Goal: Task Accomplishment & Management: Complete application form

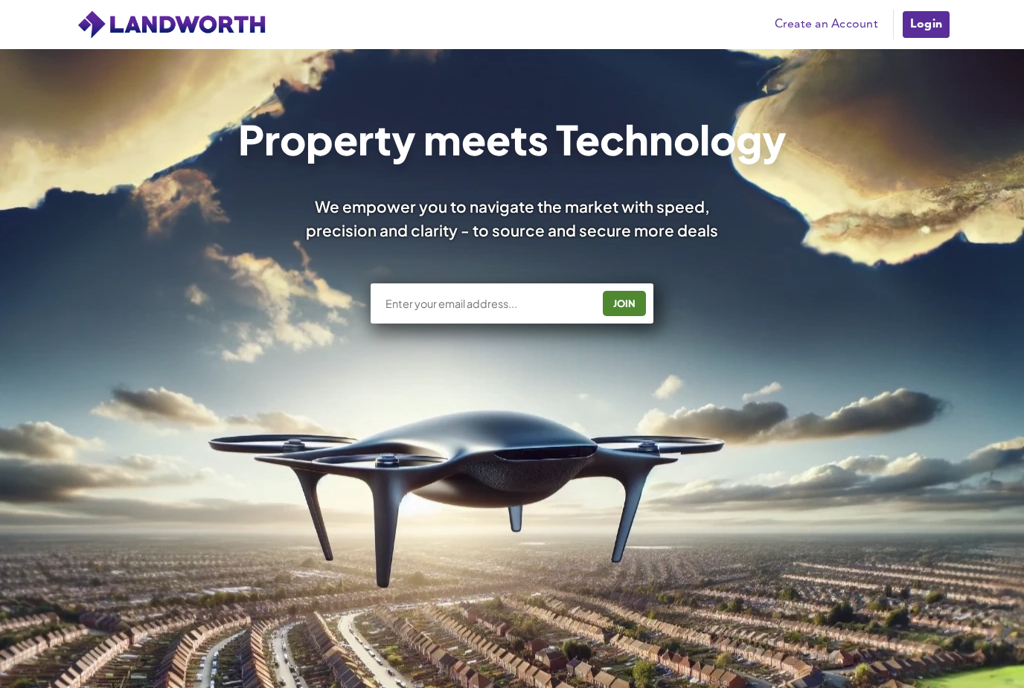
click at [487, 306] on input "text" at bounding box center [488, 303] width 208 height 15
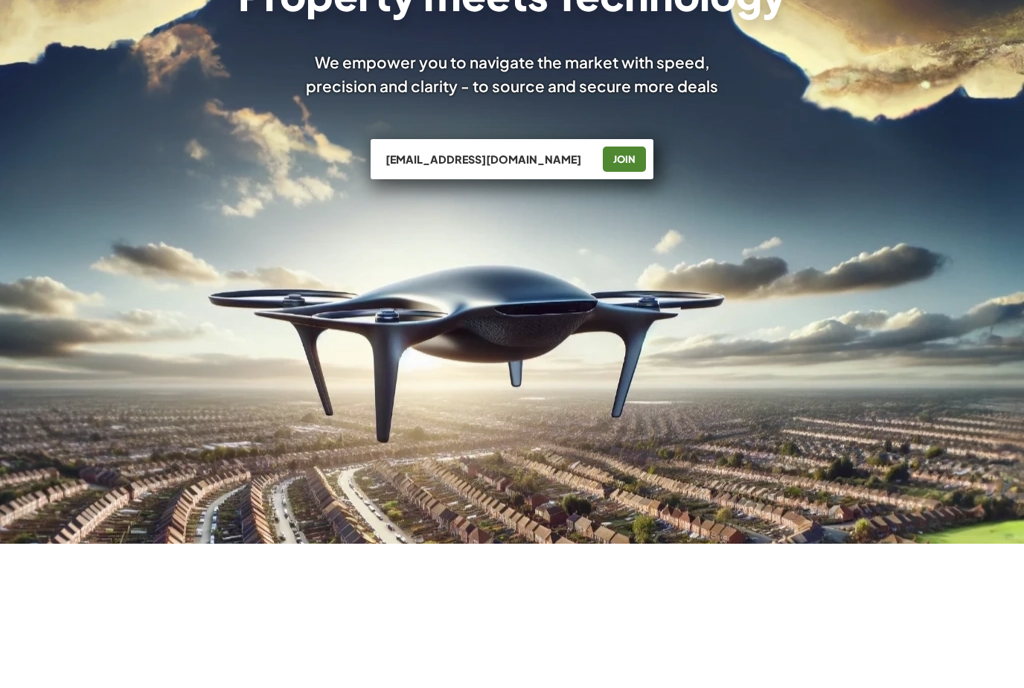
type input "[EMAIL_ADDRESS][DOMAIN_NAME]"
click at [632, 292] on div "JOIN" at bounding box center [624, 304] width 34 height 24
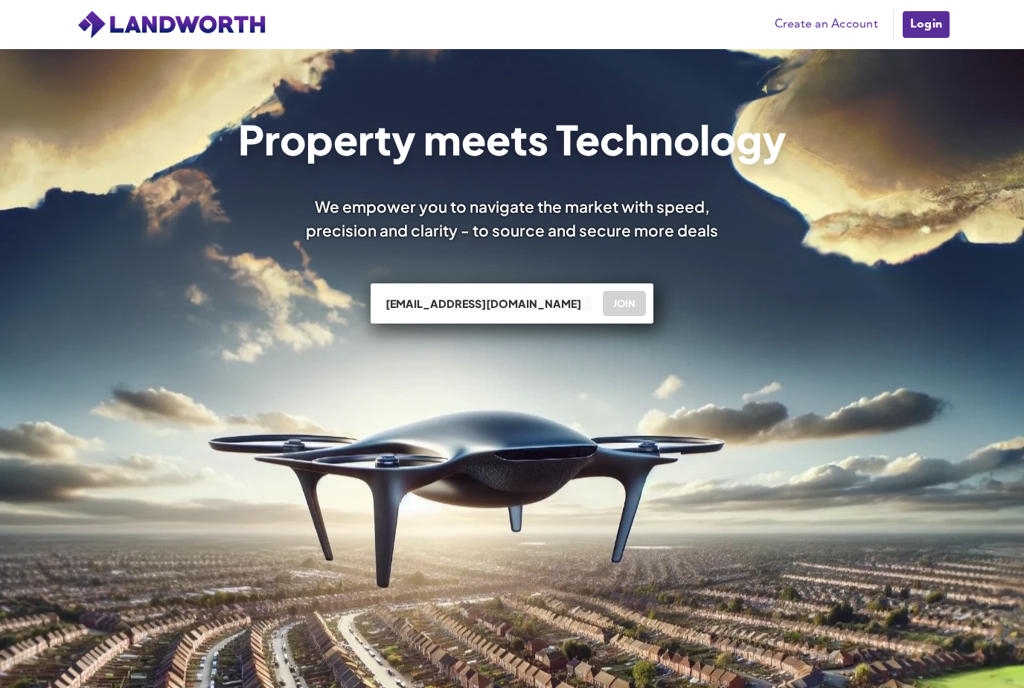
scroll to position [145, 0]
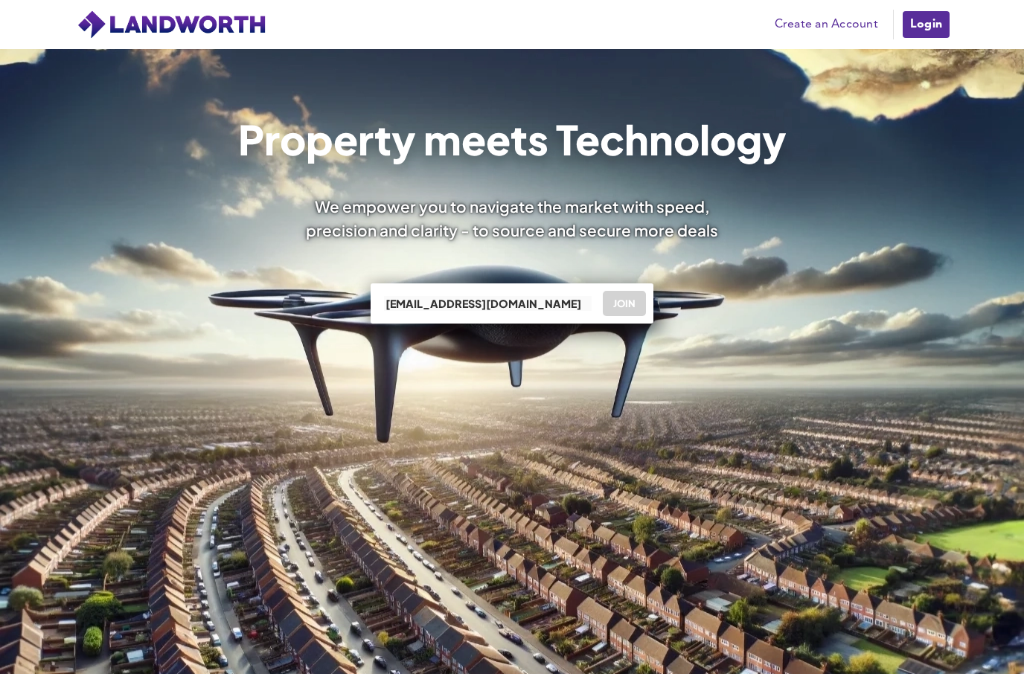
click at [926, 14] on link "Login" at bounding box center [926, 25] width 50 height 30
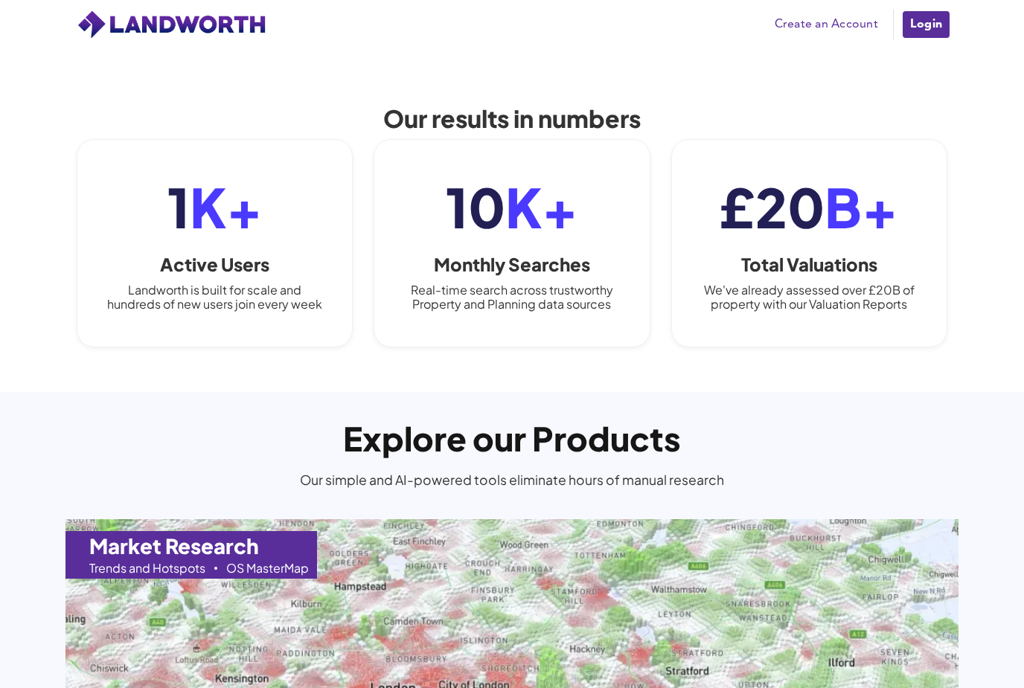
scroll to position [1032, 0]
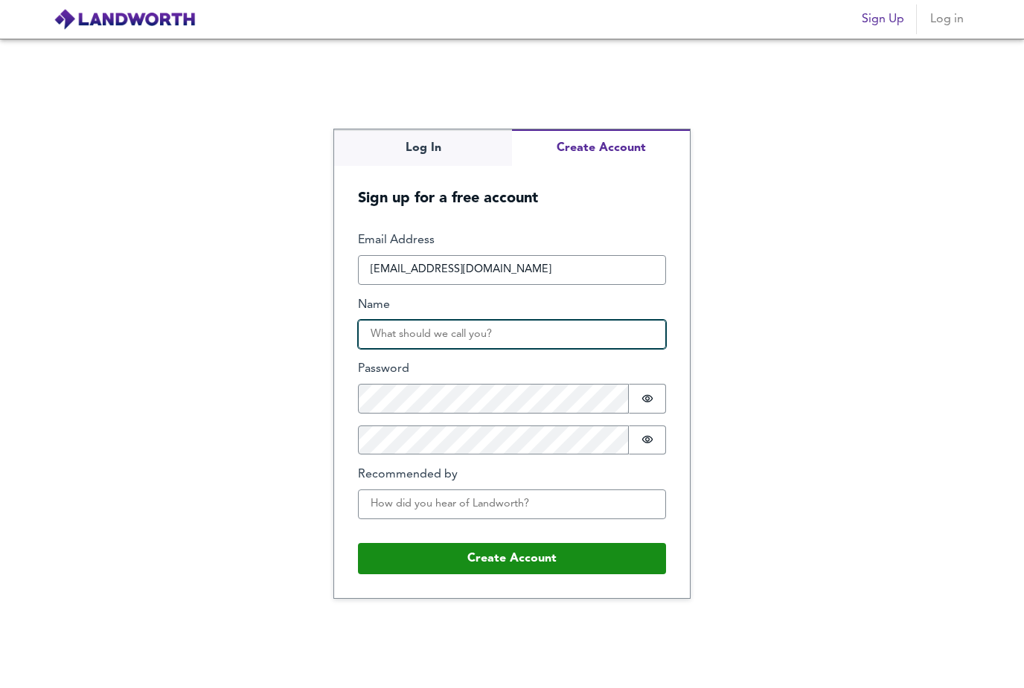
click at [557, 350] on input "Name" at bounding box center [512, 335] width 308 height 30
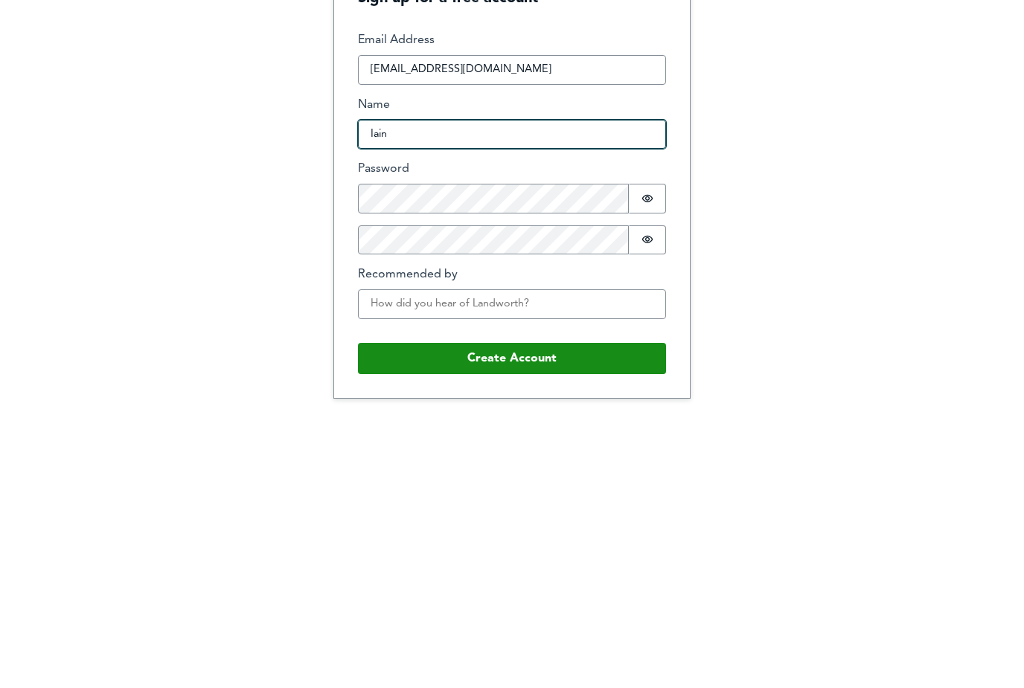
type input "Iain"
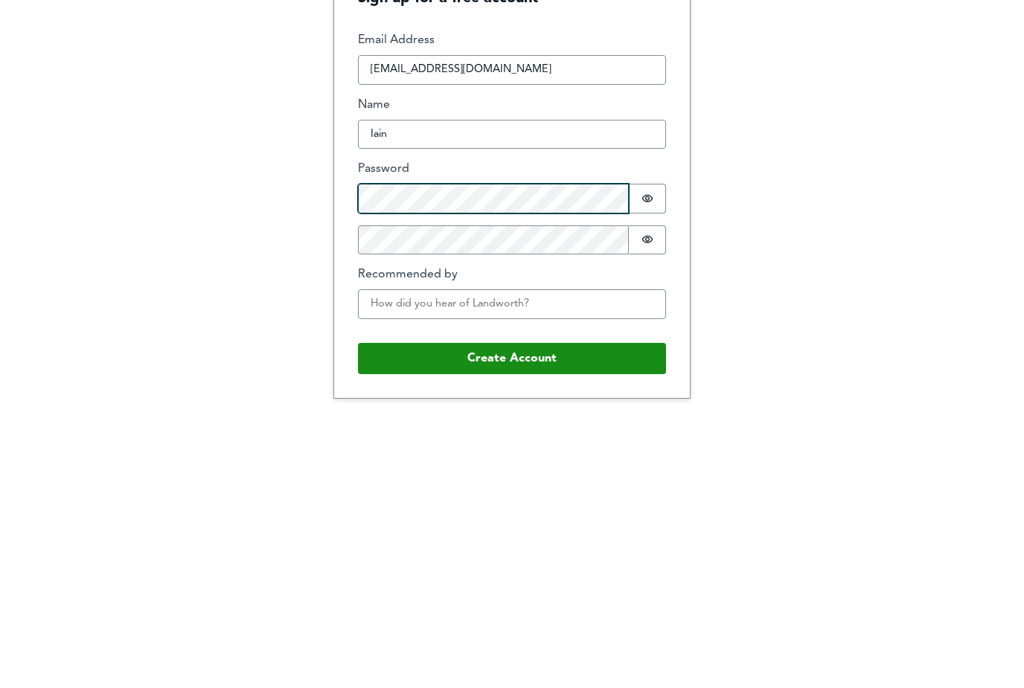
scroll to position [48, 0]
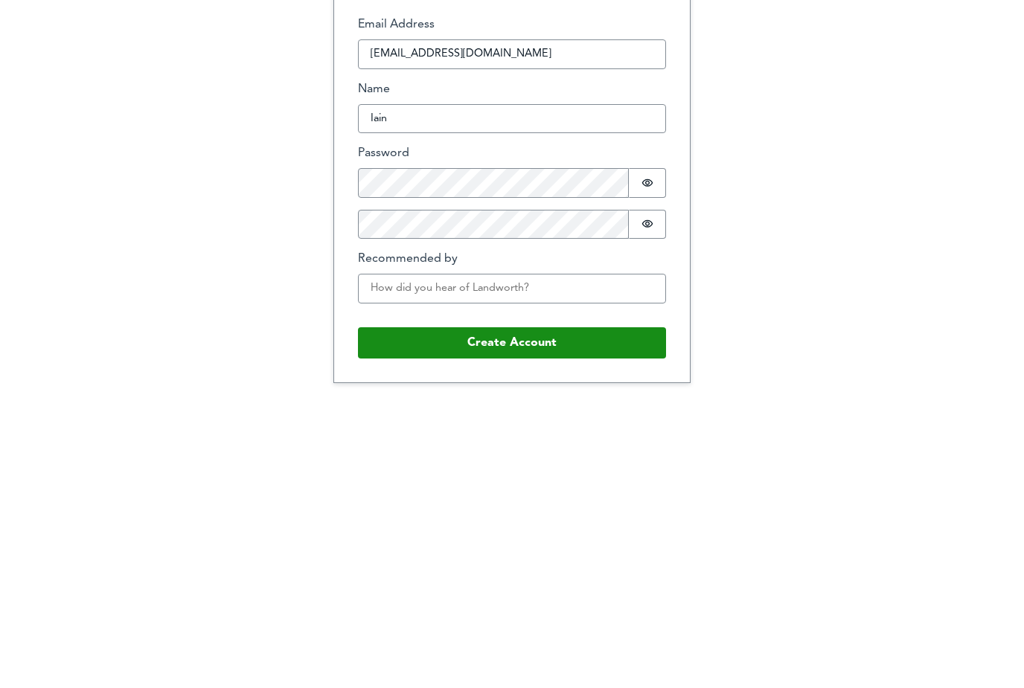
click at [650, 384] on button "Password is hidden" at bounding box center [647, 399] width 37 height 30
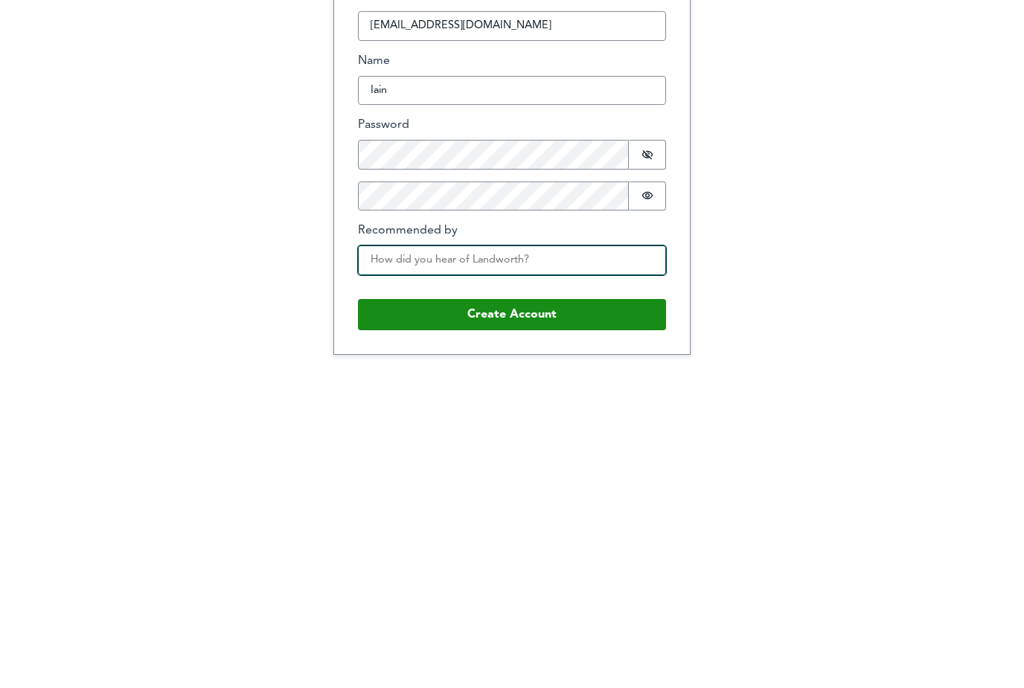
click at [503, 489] on input "Recommended by" at bounding box center [512, 504] width 308 height 30
type input "Youtube"
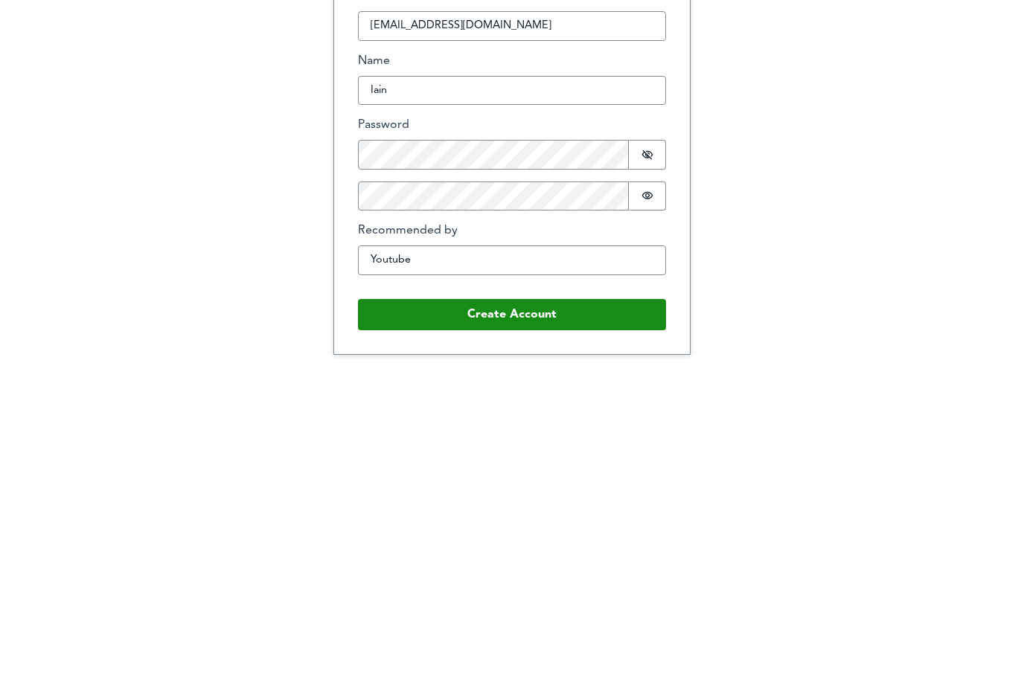
click at [528, 543] on button "Create Account" at bounding box center [512, 558] width 308 height 31
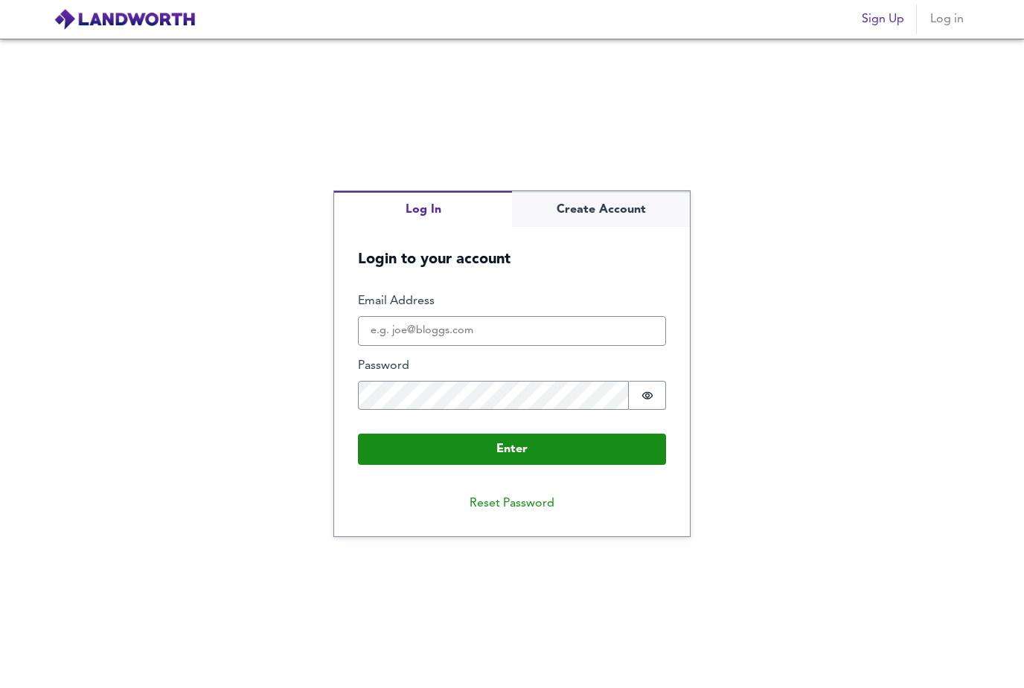
click at [586, 346] on input "Email Address" at bounding box center [512, 331] width 308 height 30
click at [584, 346] on input "Email Address" at bounding box center [512, 331] width 308 height 30
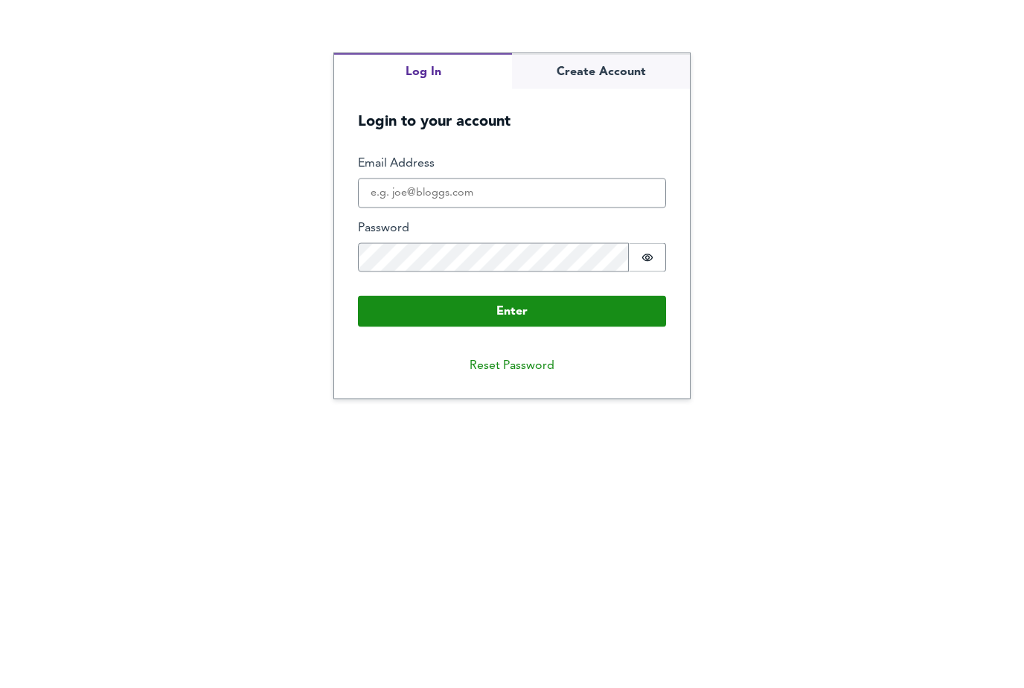
click at [420, 316] on input "Email Address" at bounding box center [512, 331] width 308 height 30
click at [419, 316] on input "Email Address" at bounding box center [512, 331] width 308 height 30
click at [856, 347] on div "Log In Create Account Login to your account Enter Email Address Password Passwo…" at bounding box center [512, 363] width 1024 height 649
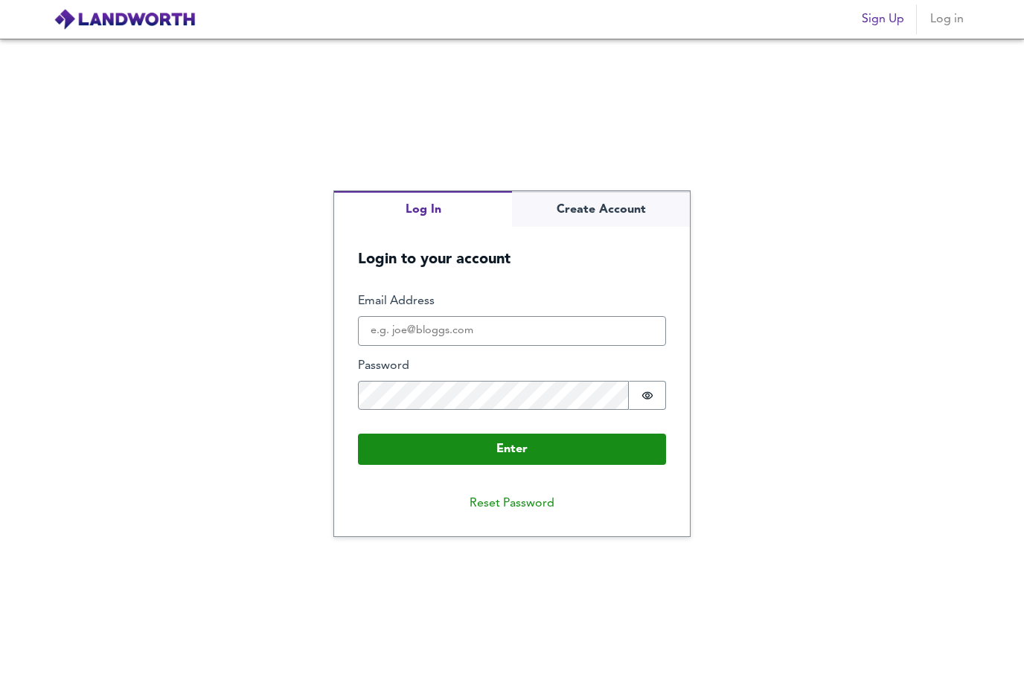
click at [826, 414] on div "Log In Create Account Login to your account Enter Email Address Password Passwo…" at bounding box center [512, 363] width 1024 height 649
click at [809, 402] on div "Log In Create Account Login to your account Enter Email Address Password Passwo…" at bounding box center [512, 363] width 1024 height 649
click at [814, 400] on div "Log In Create Account Login to your account Enter Email Address Password Passwo…" at bounding box center [512, 363] width 1024 height 649
click at [844, 384] on div "Log In Create Account Login to your account Enter Email Address Password Passwo…" at bounding box center [512, 363] width 1024 height 649
click at [661, 577] on div "Log In Create Account Login to your account Enter Email Address Password Passwo…" at bounding box center [512, 363] width 1024 height 649
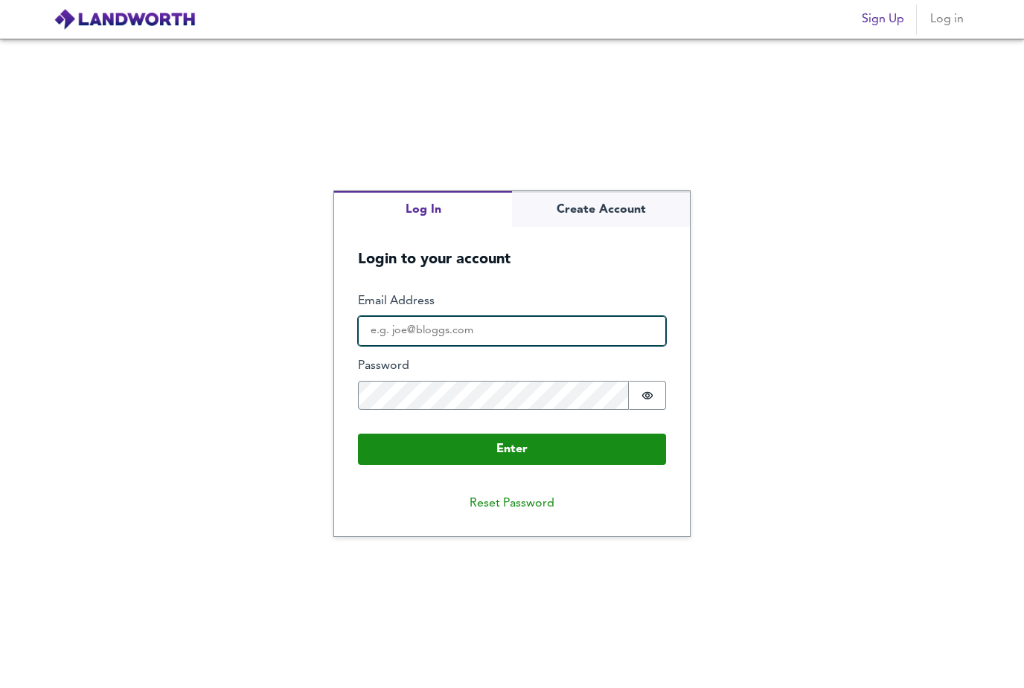
click at [382, 316] on input "Email Address" at bounding box center [512, 331] width 308 height 30
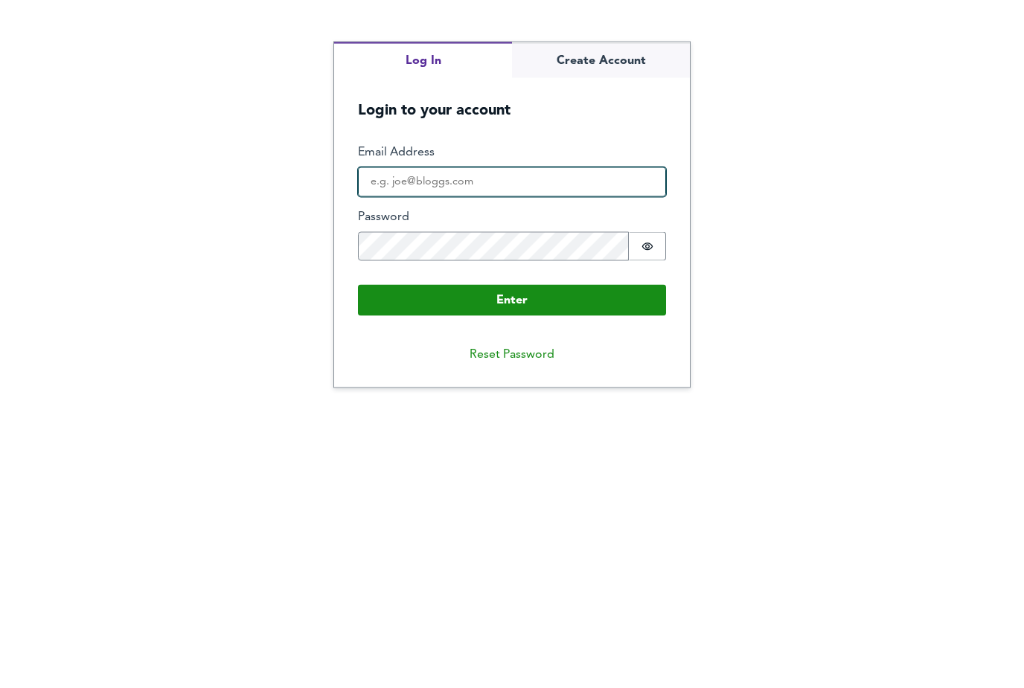
type input "[EMAIL_ADDRESS][DOMAIN_NAME]"
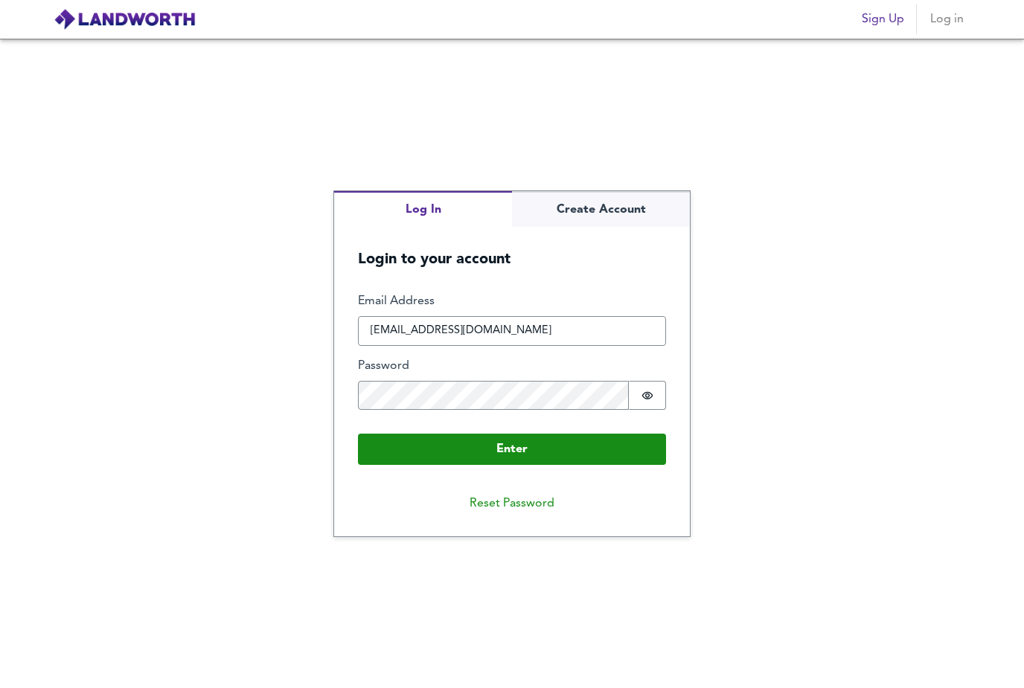
click at [579, 434] on button "Enter" at bounding box center [512, 449] width 308 height 31
